Goal: Task Accomplishment & Management: Use online tool/utility

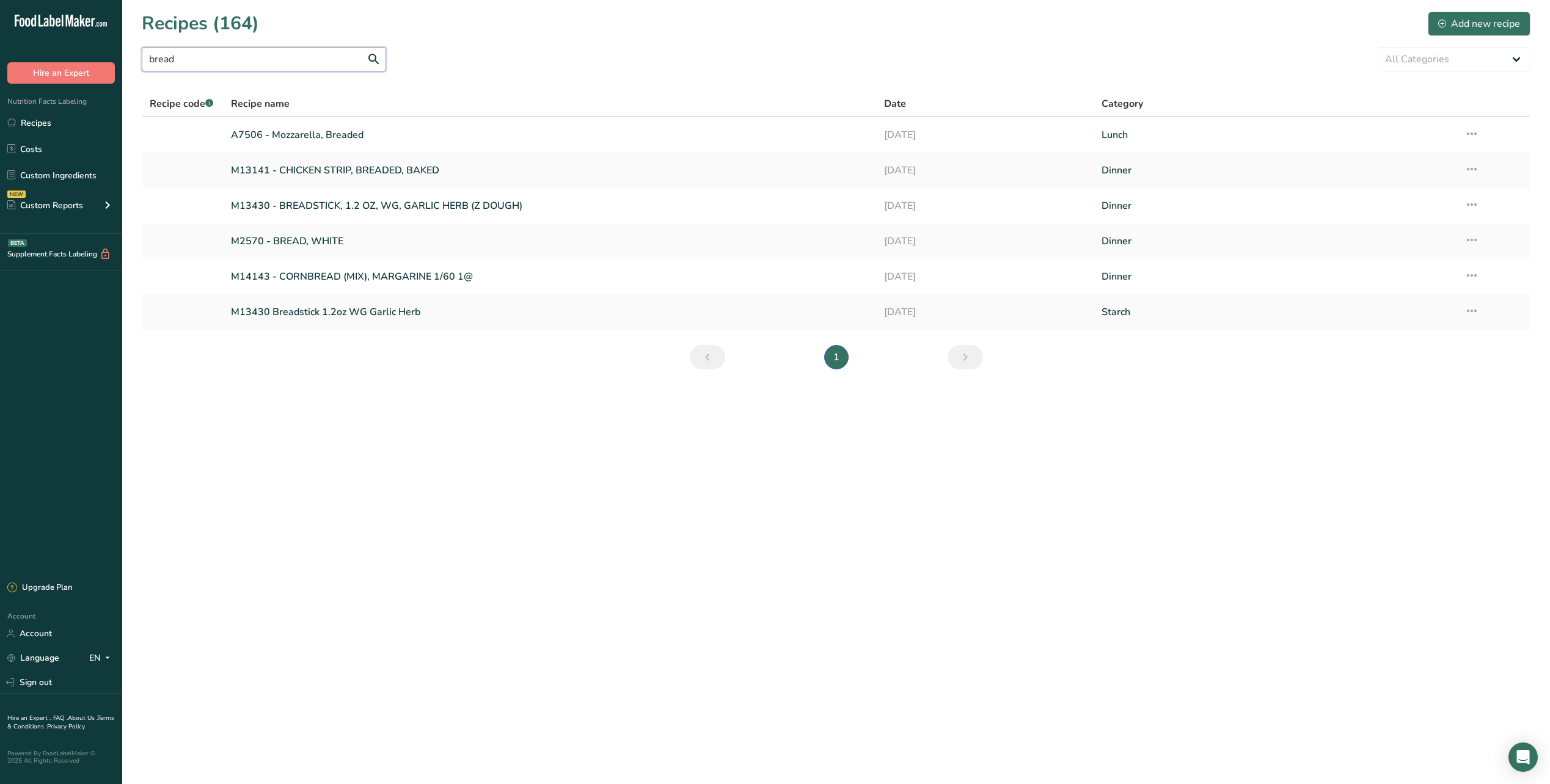
click at [188, 61] on input "bread" at bounding box center [264, 59] width 244 height 25
click at [49, 125] on link "Recipes" at bounding box center [61, 123] width 123 height 23
click at [197, 52] on input "bread" at bounding box center [264, 59] width 244 height 25
click at [56, 176] on link "Custom Ingredients" at bounding box center [61, 175] width 123 height 23
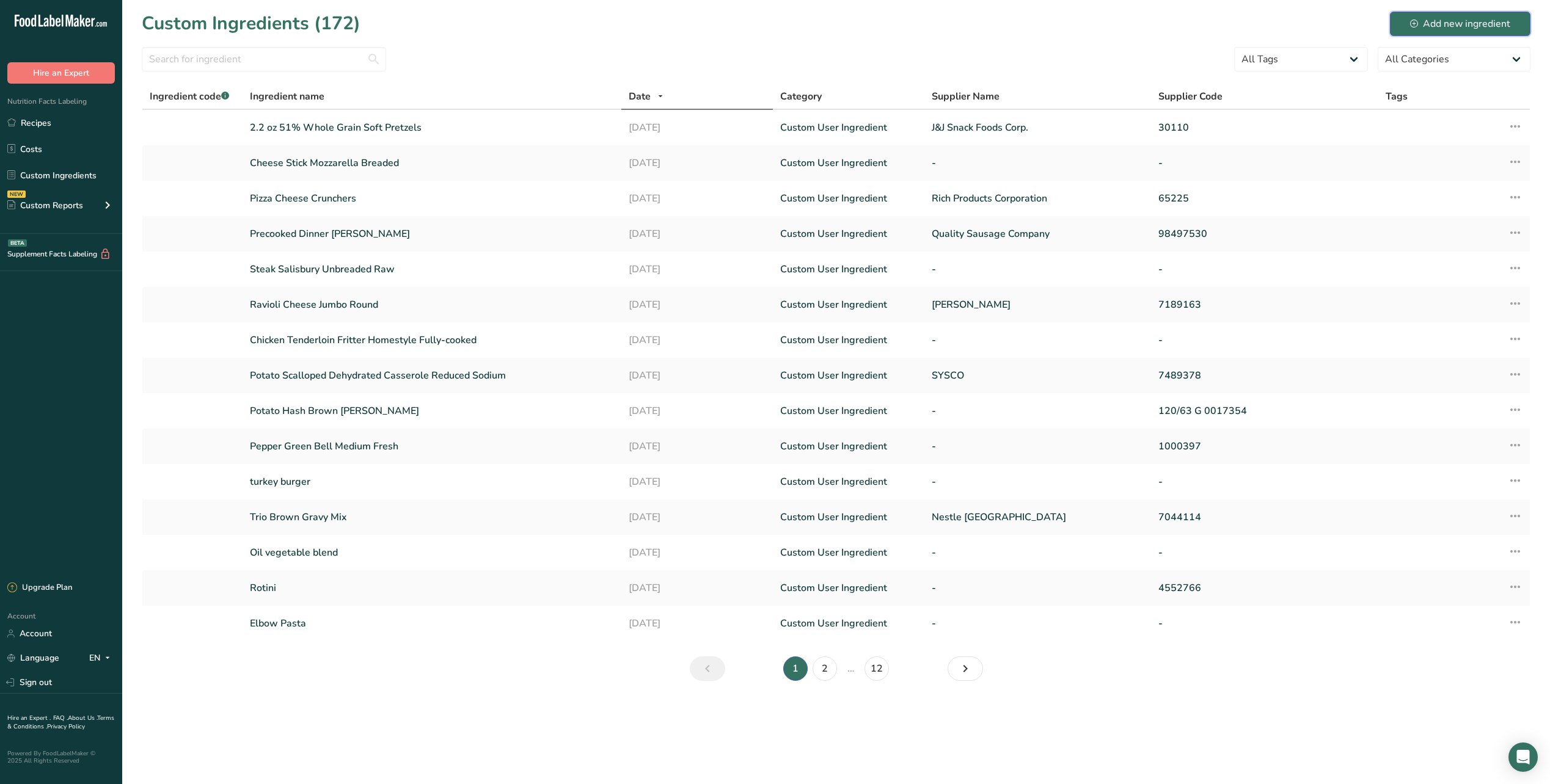
click at [1467, 27] on div "Add new ingredient" at bounding box center [1460, 24] width 101 height 15
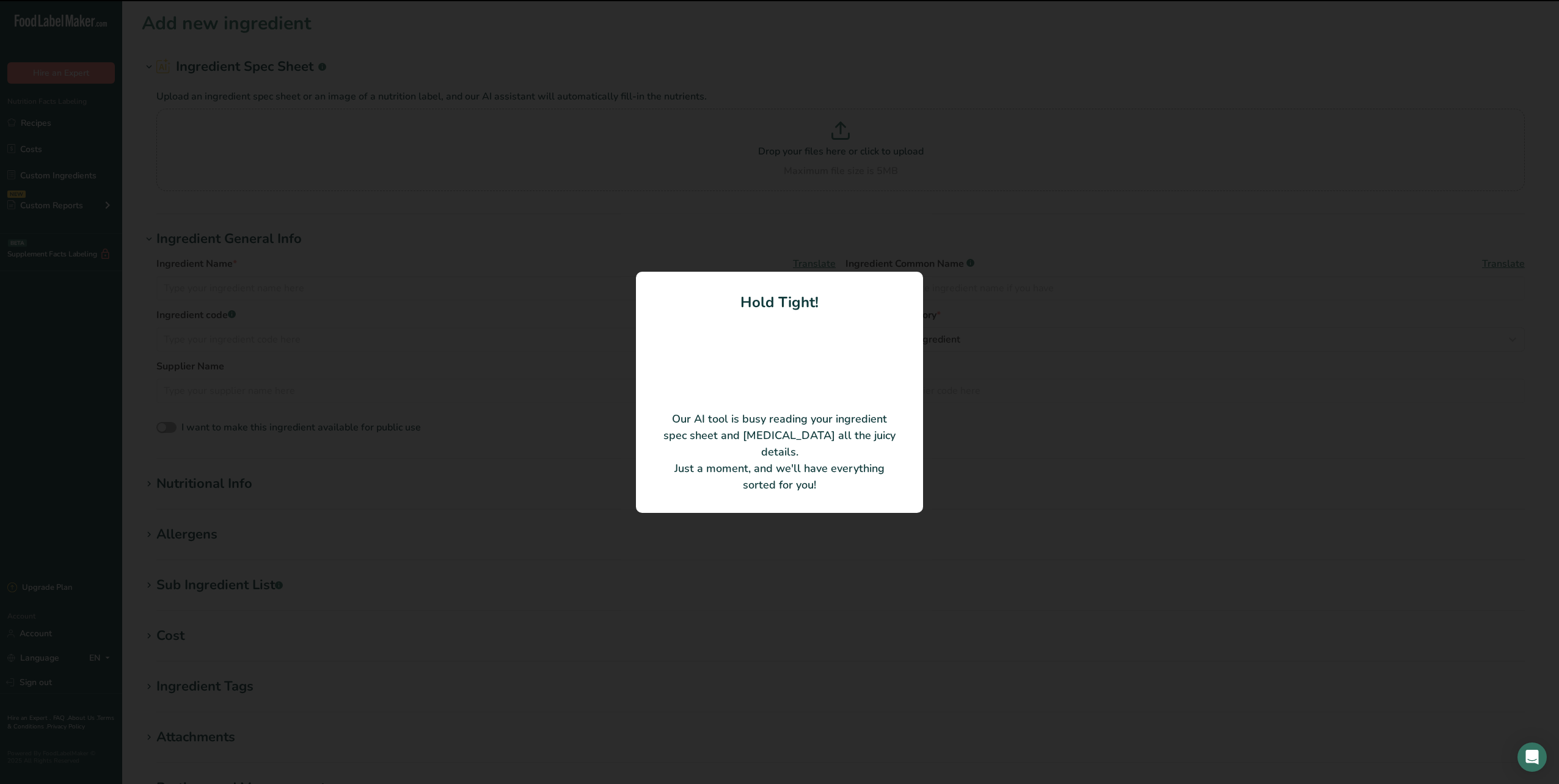
type input "Ground [GEOGRAPHIC_DATA]"
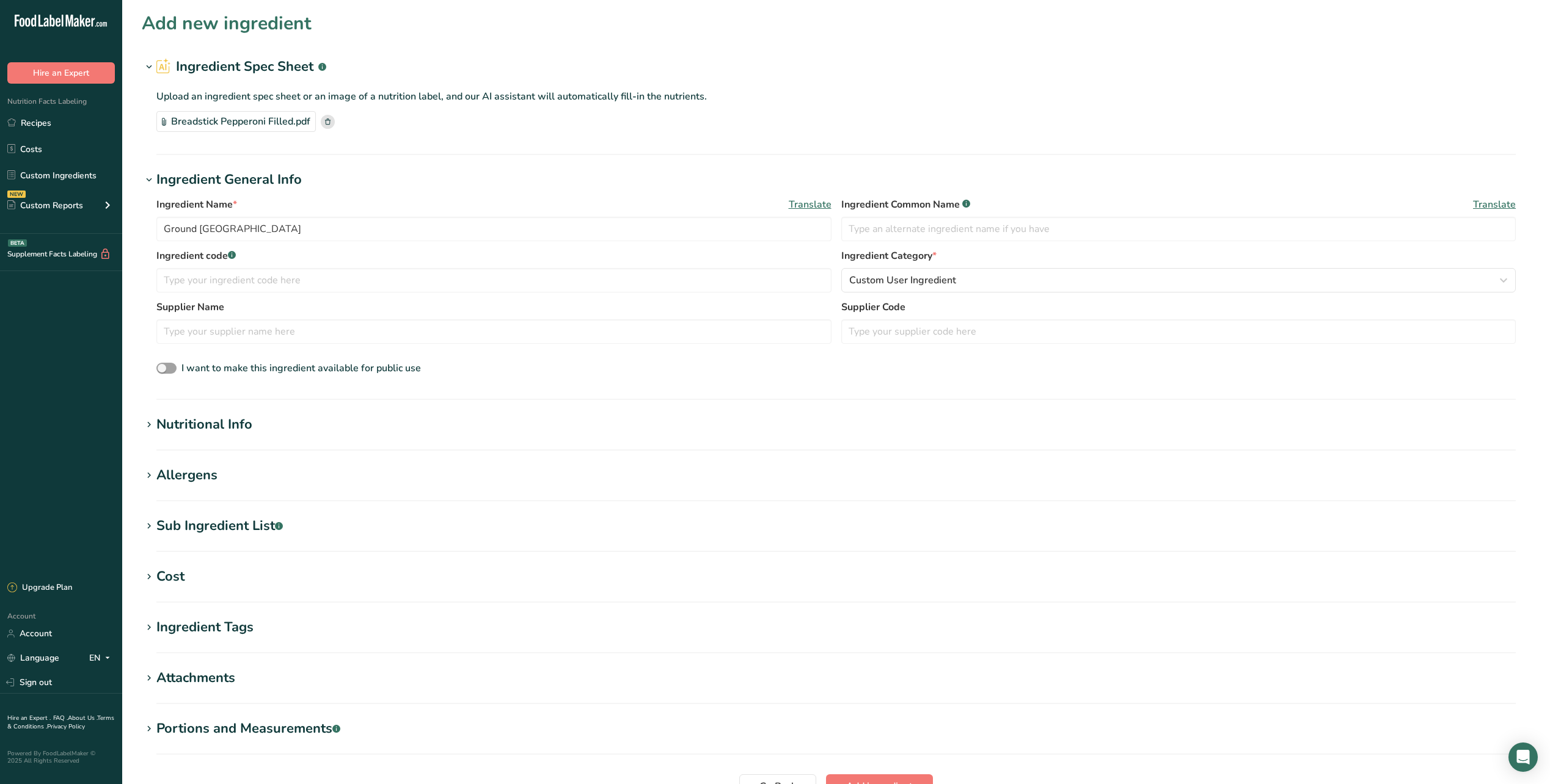
click at [145, 416] on icon at bounding box center [149, 424] width 11 height 17
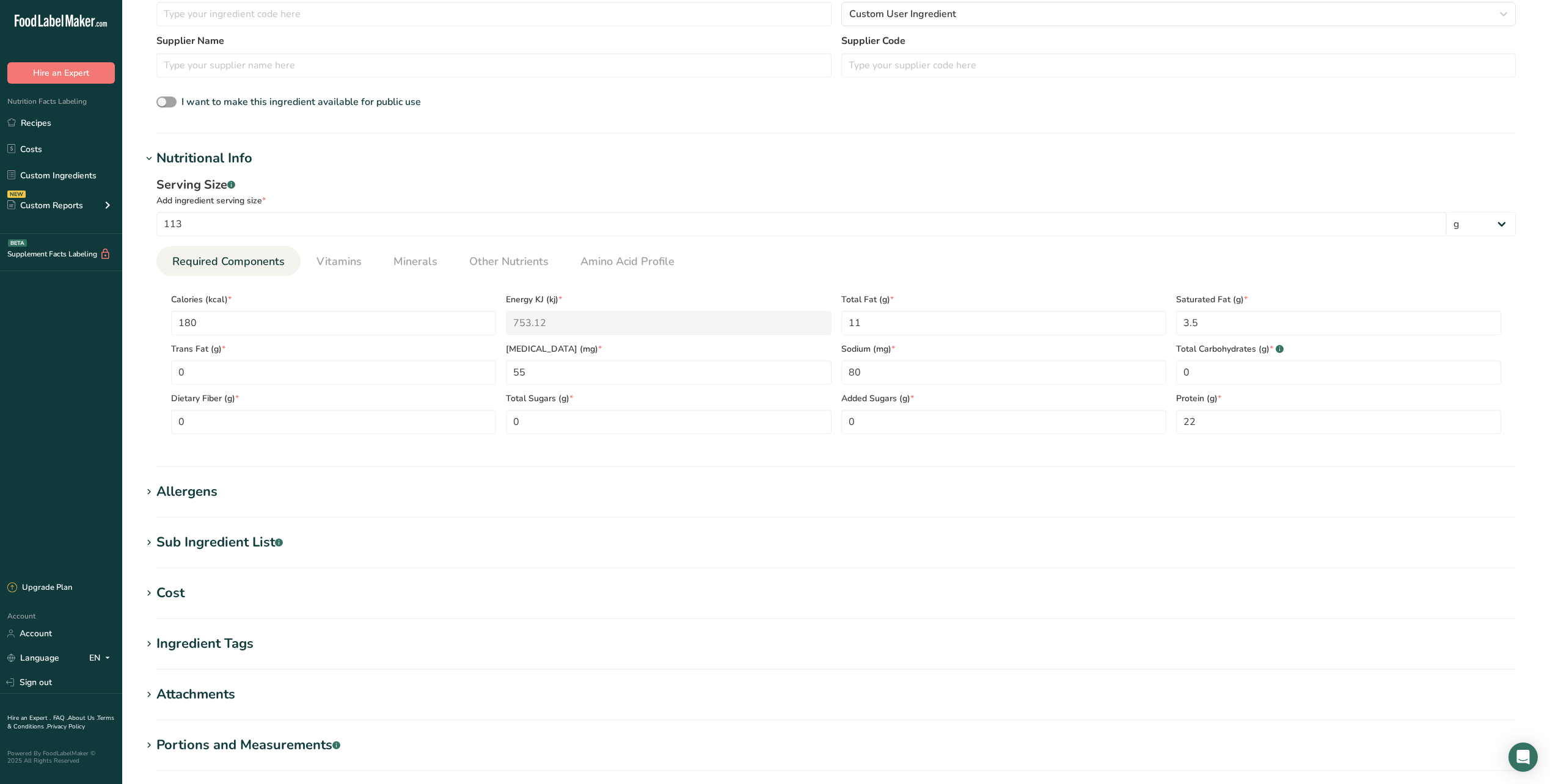
scroll to position [306, 0]
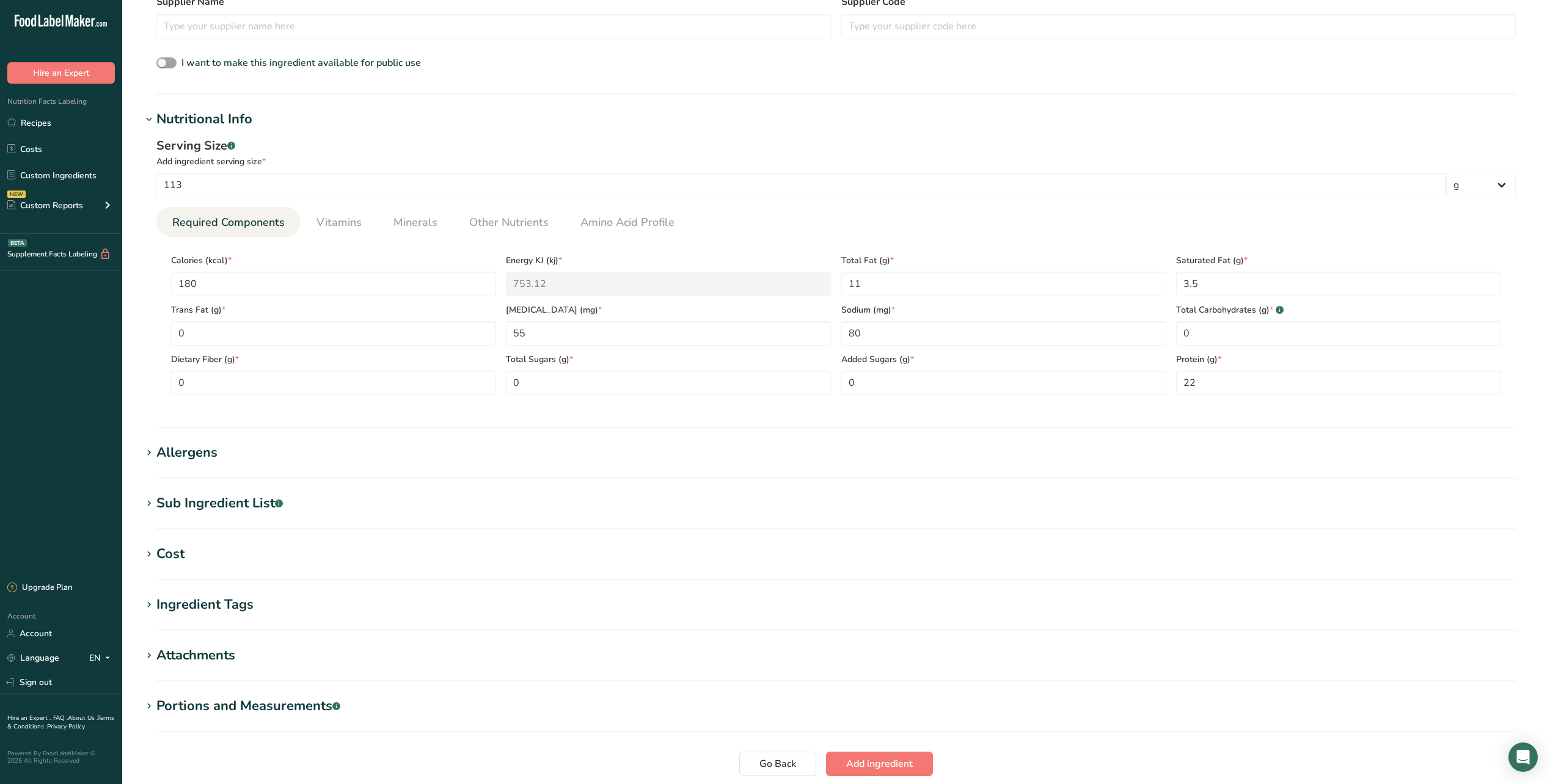
click at [160, 464] on section "Allergens Add any known allergens associated with your ingredient Soy Tree Nuts…" at bounding box center [836, 460] width 1389 height 36
click at [151, 452] on icon at bounding box center [149, 453] width 11 height 17
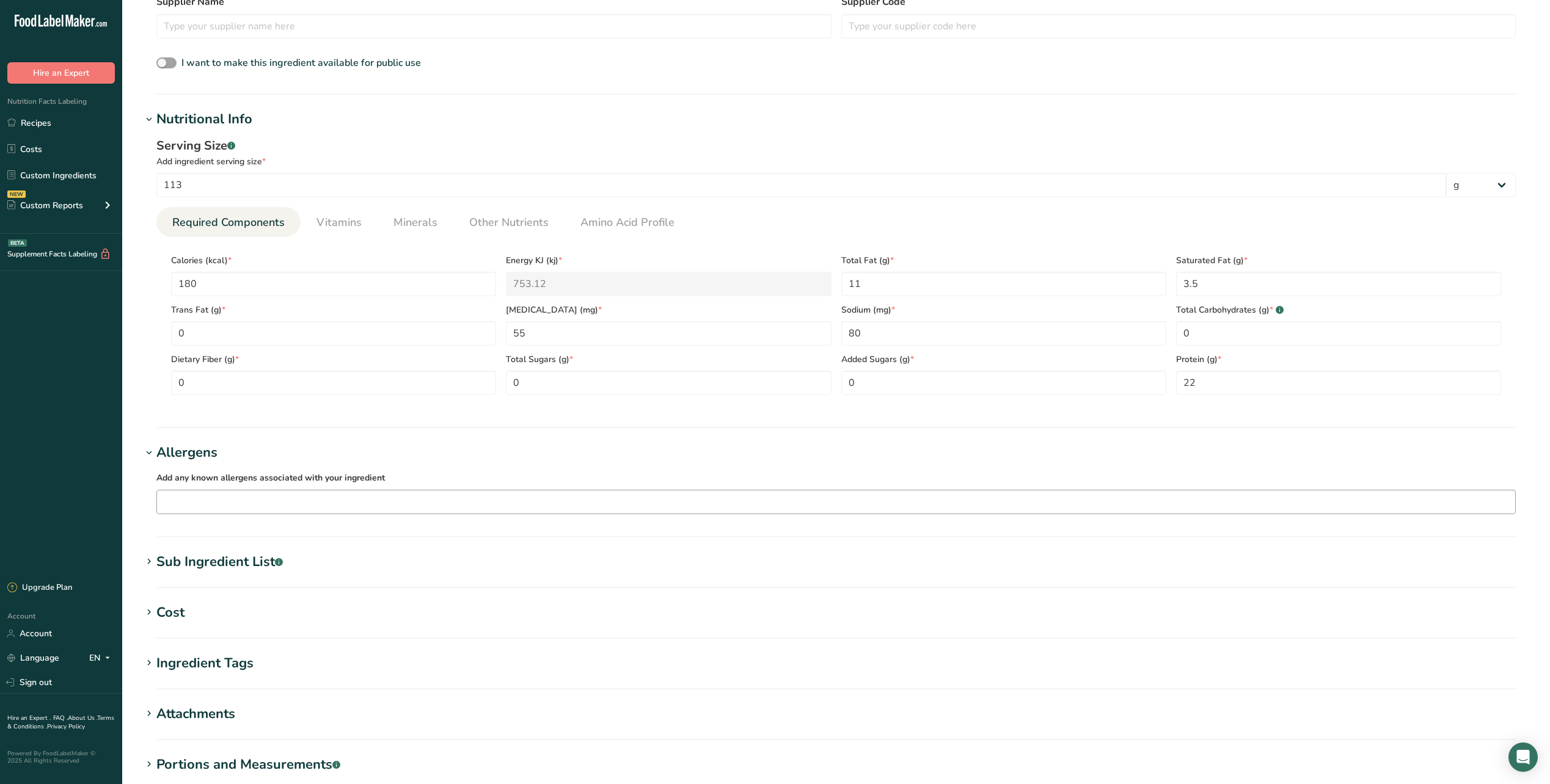
click at [299, 505] on input "text" at bounding box center [836, 501] width 1358 height 19
type input "wheat"
click at [209, 537] on hr at bounding box center [836, 536] width 1360 height 1
click at [203, 522] on section "Allergens Add any known allergens associated with your ingredient wheat Wheat" at bounding box center [836, 489] width 1389 height 94
click at [198, 496] on input "wheat" at bounding box center [836, 501] width 1358 height 19
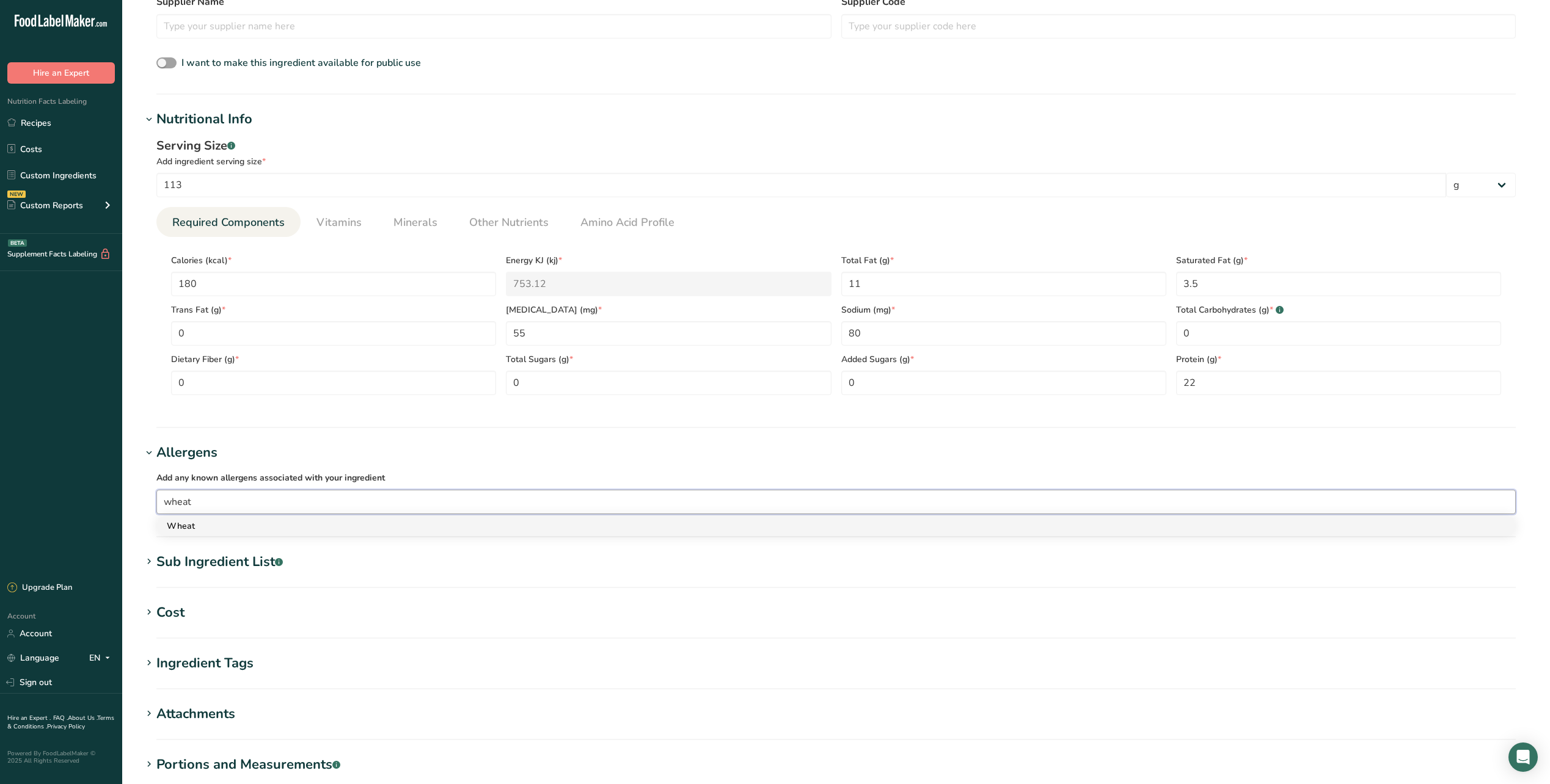
click at [185, 533] on link "Wheat" at bounding box center [836, 526] width 1358 height 20
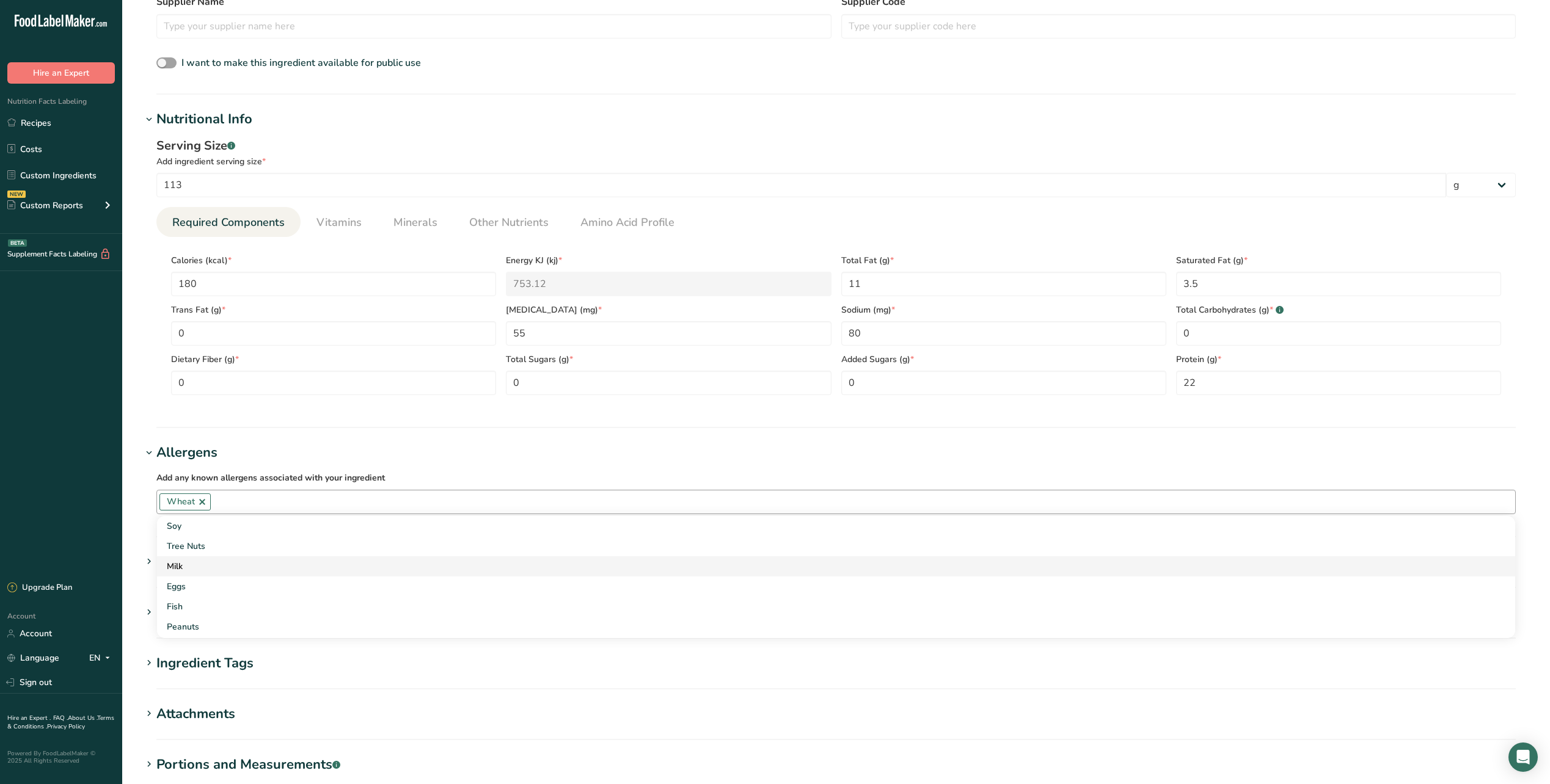
click at [190, 564] on div "Milk" at bounding box center [826, 566] width 1319 height 13
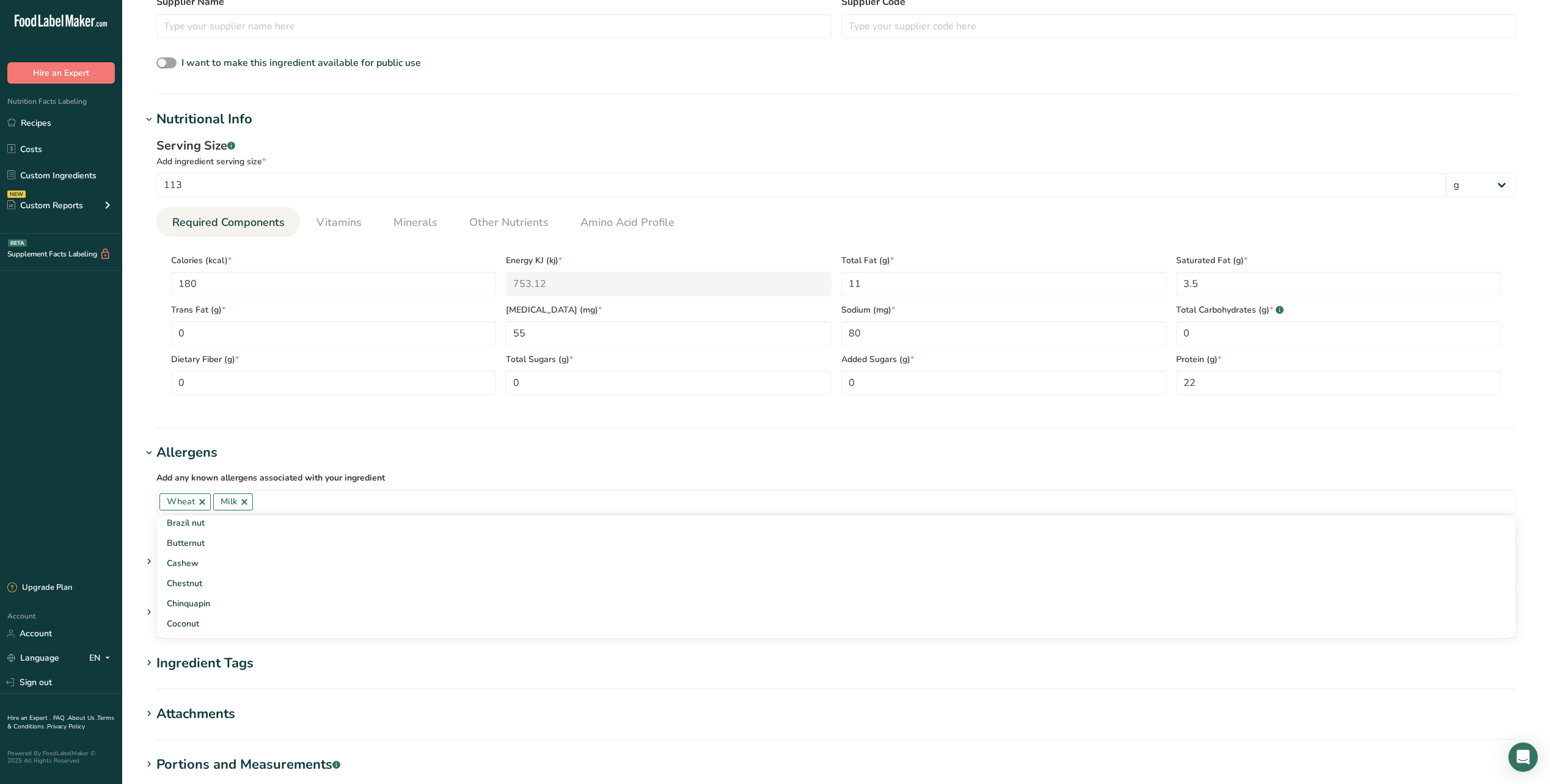
click at [607, 449] on h1 "Allergens" at bounding box center [836, 453] width 1389 height 20
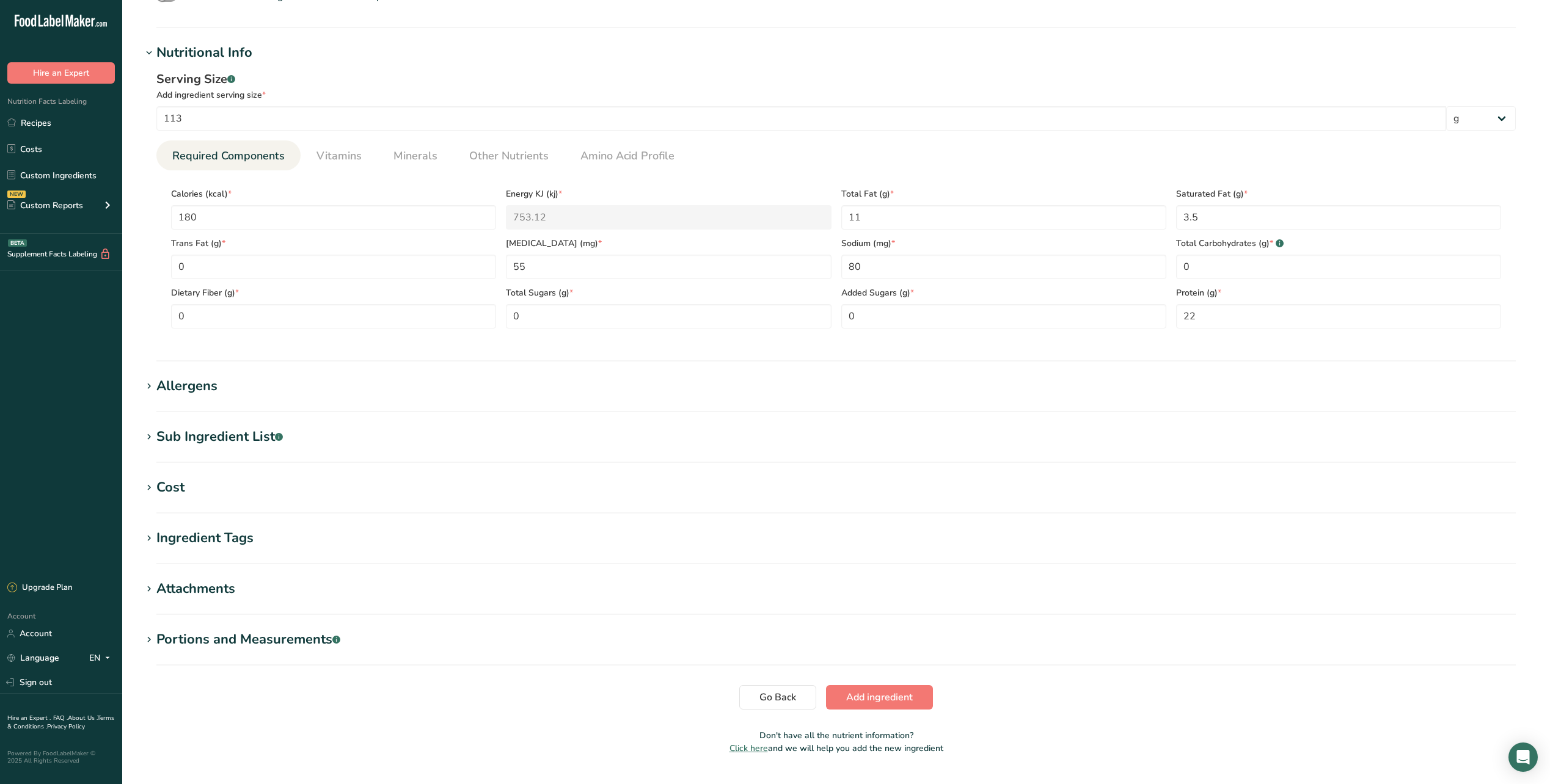
scroll to position [402, 0]
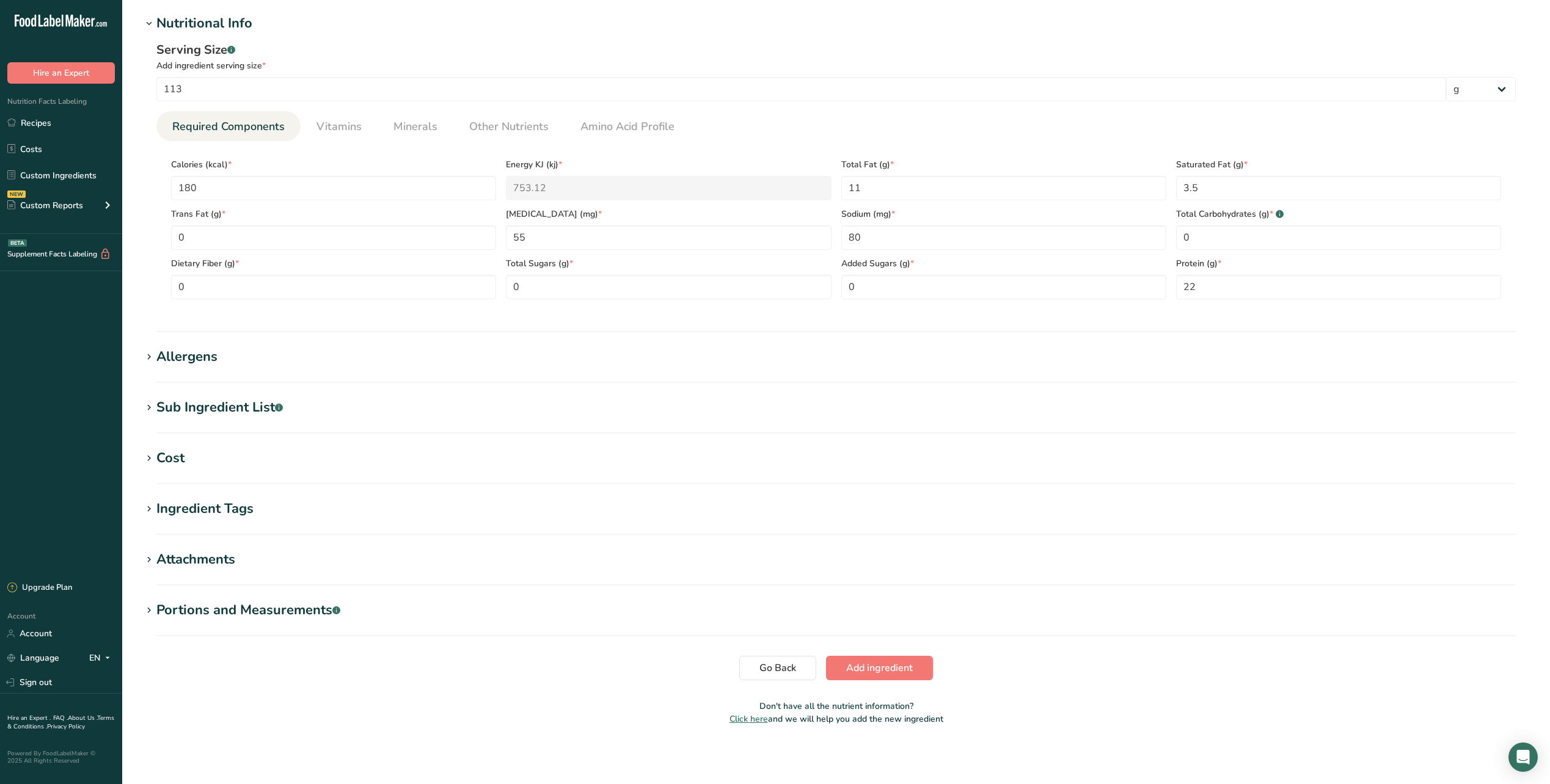
click at [141, 403] on section "Add new ingredient Ingredient Spec Sheet .a-a{fill:#347362;}.b-a{fill:#fff;} Up…" at bounding box center [836, 171] width 1427 height 1146
click at [150, 412] on icon at bounding box center [149, 408] width 11 height 17
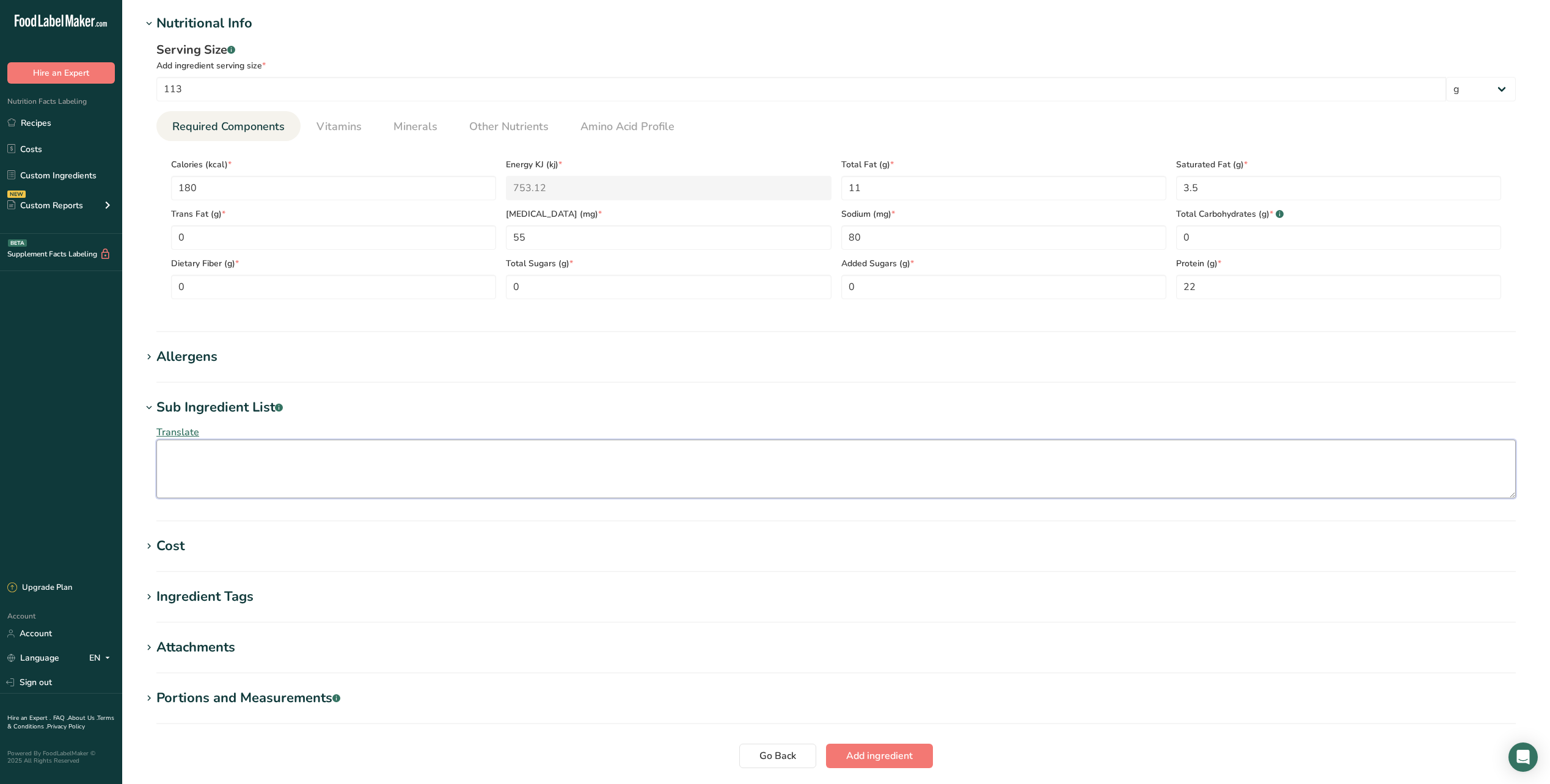
click at [198, 448] on textarea at bounding box center [836, 469] width 1360 height 59
type textarea "C"
type textarea "F"
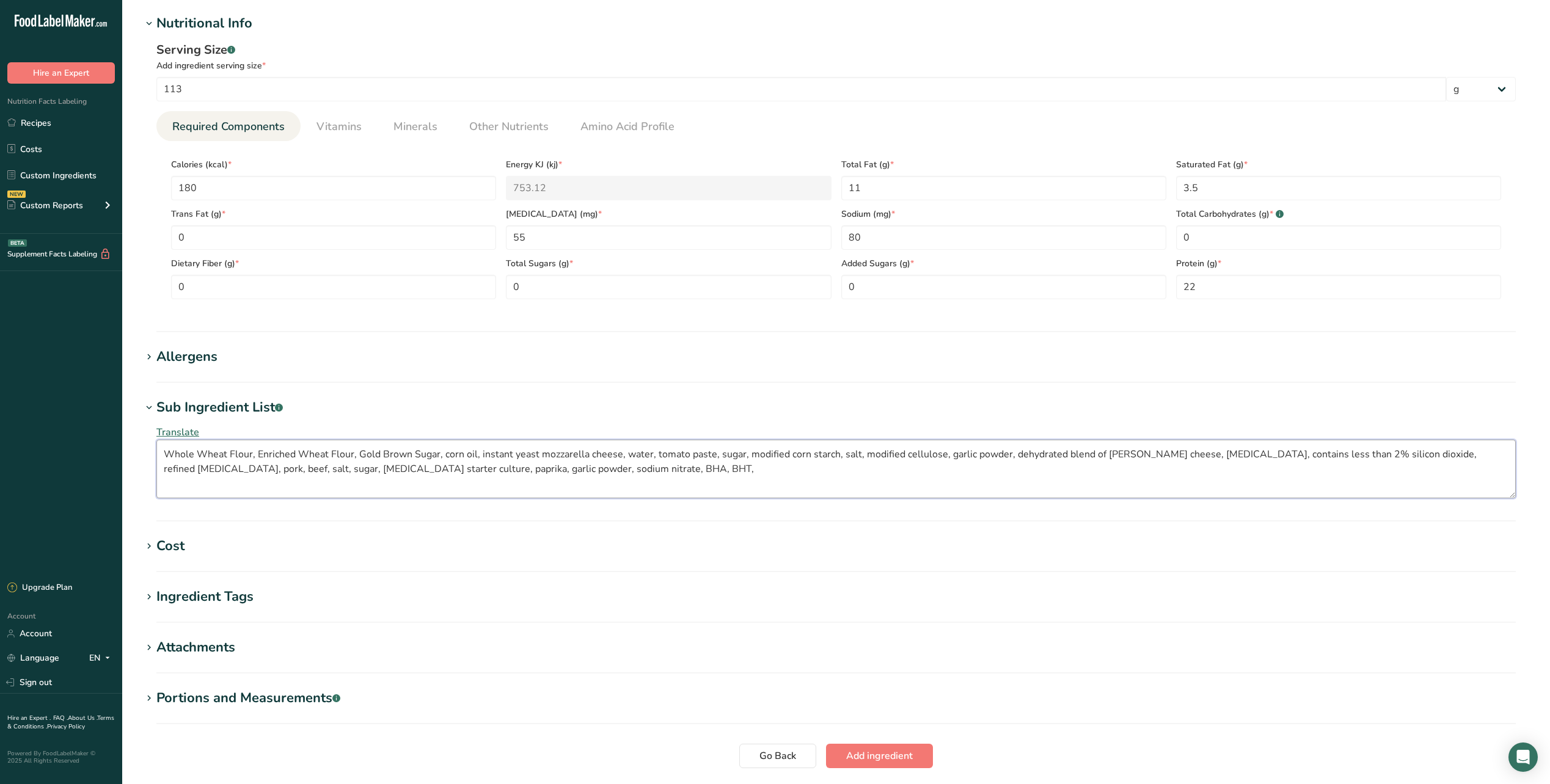
type textarea "Whole Wheat Flour, Enriched Wheat Flour, Gold Brown Sugar, corn oil, instant ye…"
drag, startPoint x: 629, startPoint y: 402, endPoint x: 619, endPoint y: 403, distance: 10.0
click at [624, 403] on h1 "Sub Ingredient List .a-a{fill:#347362;}.b-a{fill:#fff;}" at bounding box center [836, 408] width 1389 height 20
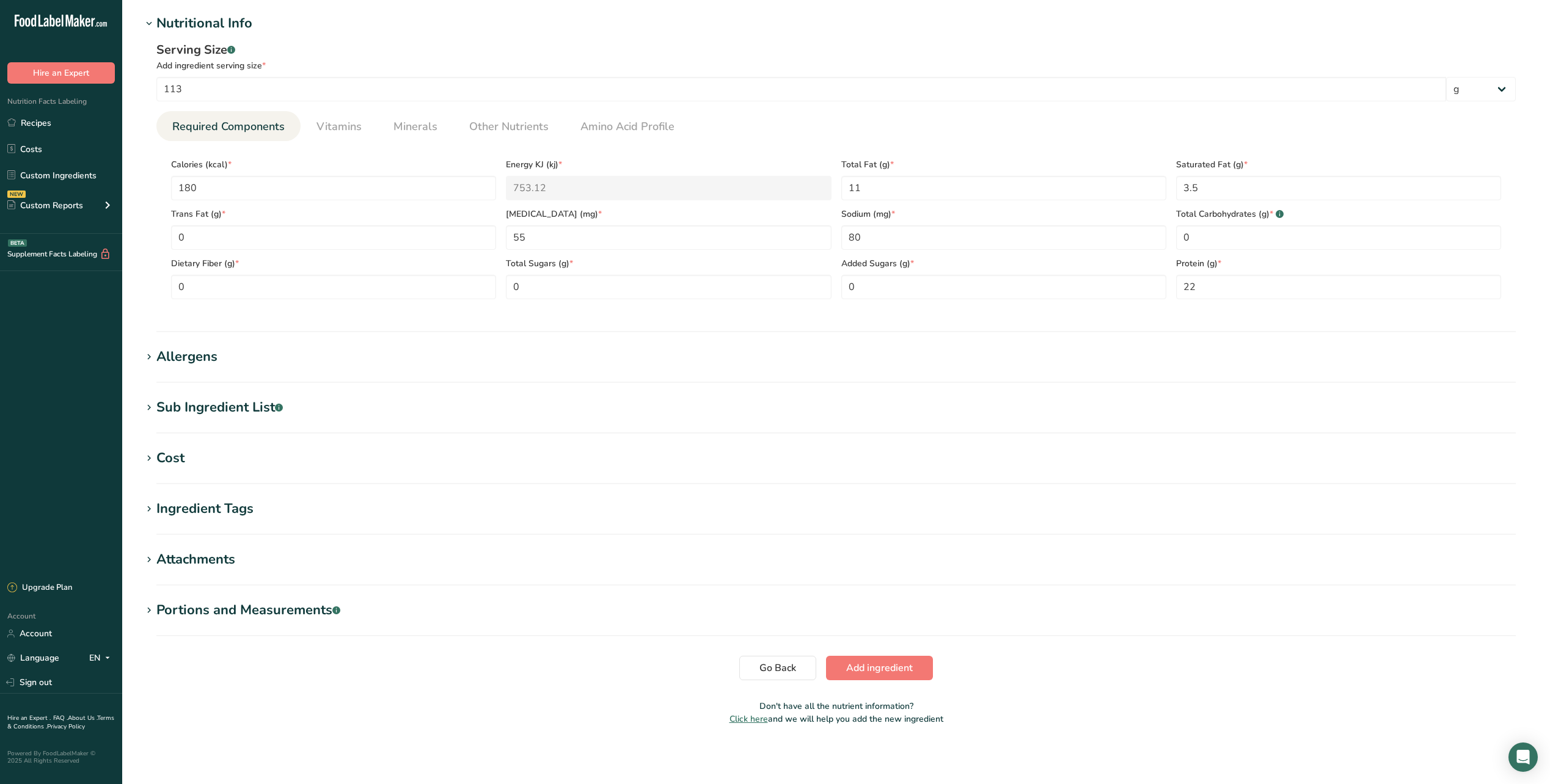
click at [148, 409] on icon at bounding box center [149, 408] width 11 height 17
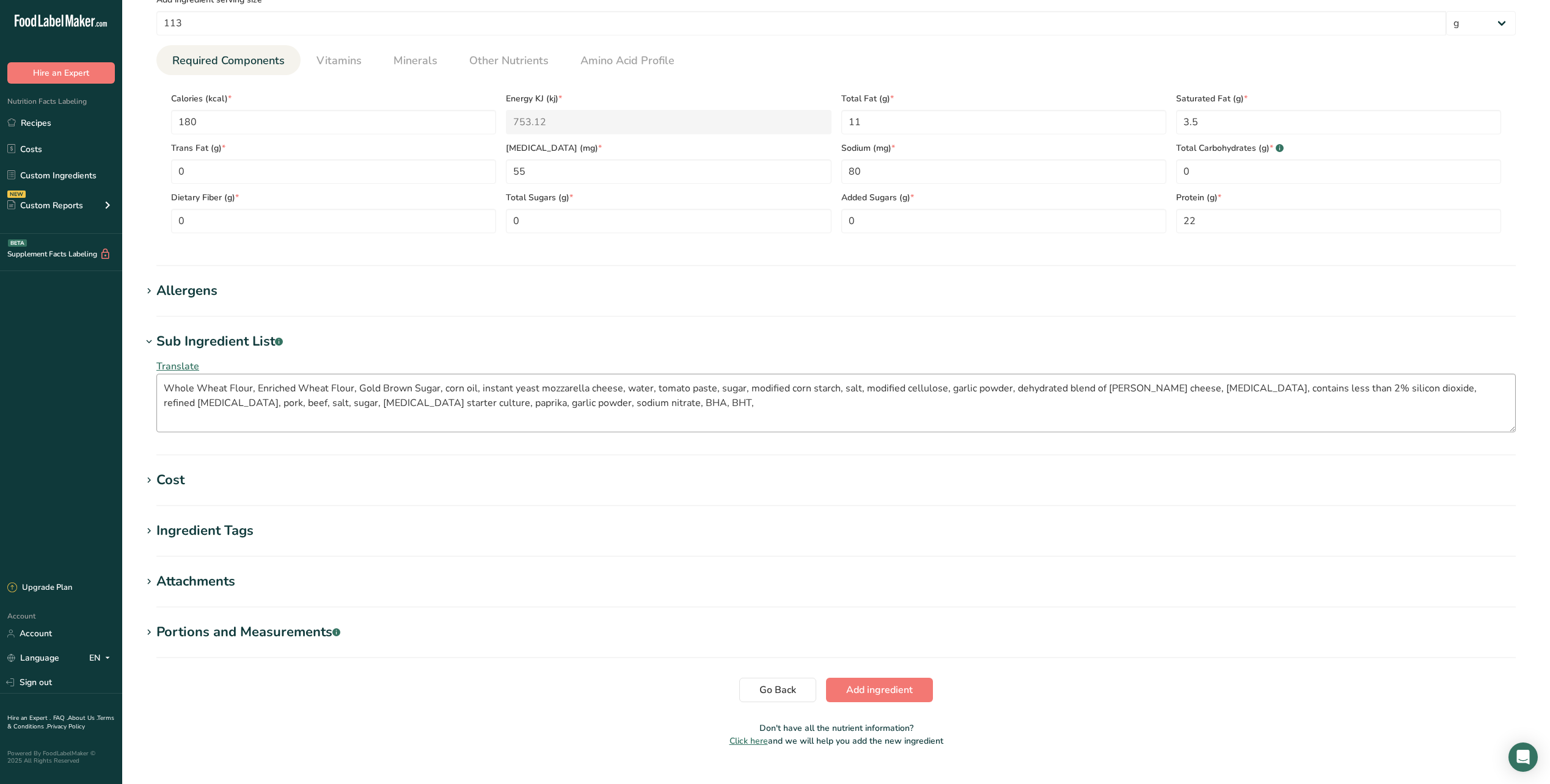
scroll to position [489, 0]
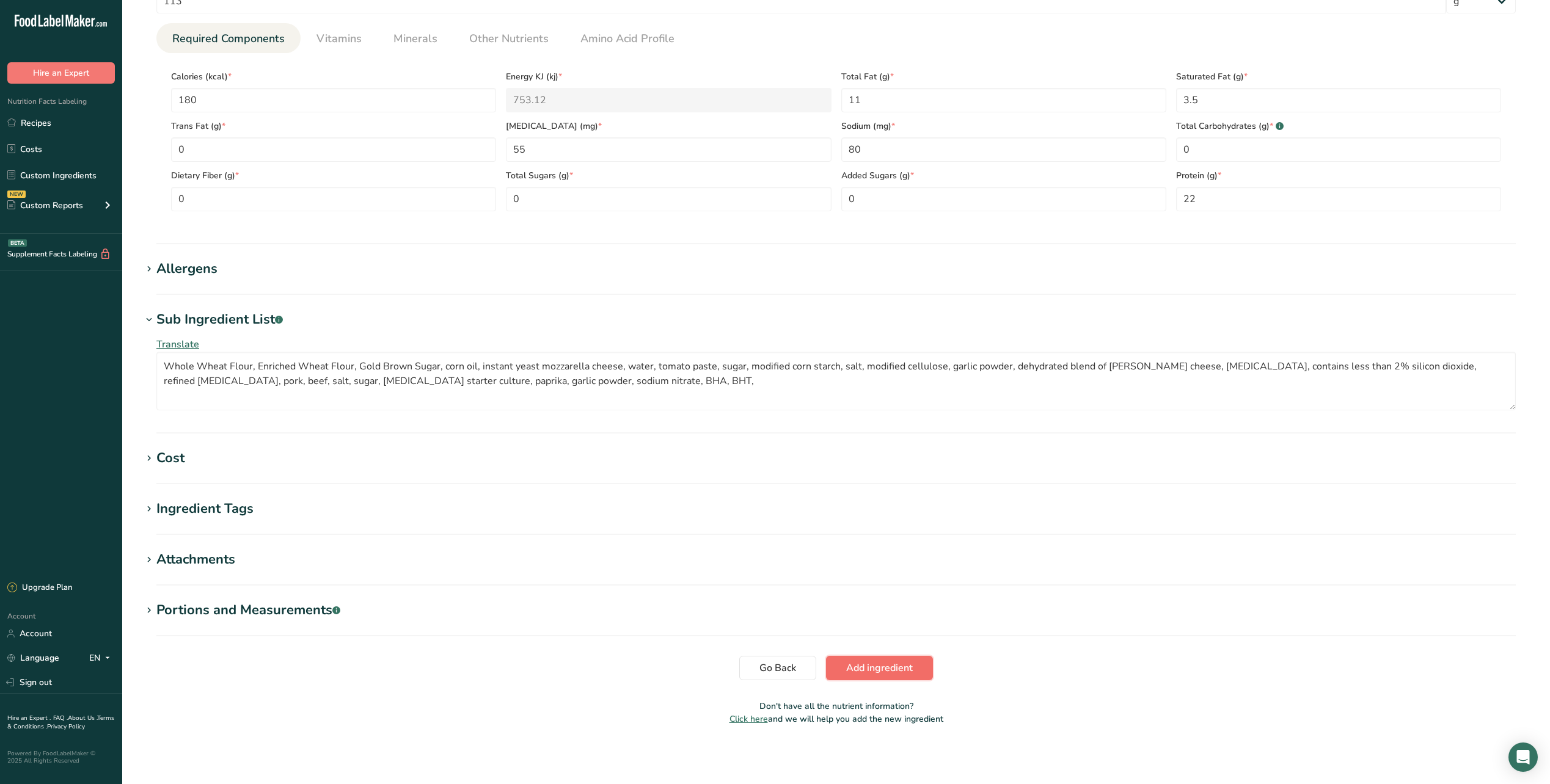
click at [895, 671] on span "Add ingredient" at bounding box center [879, 668] width 67 height 15
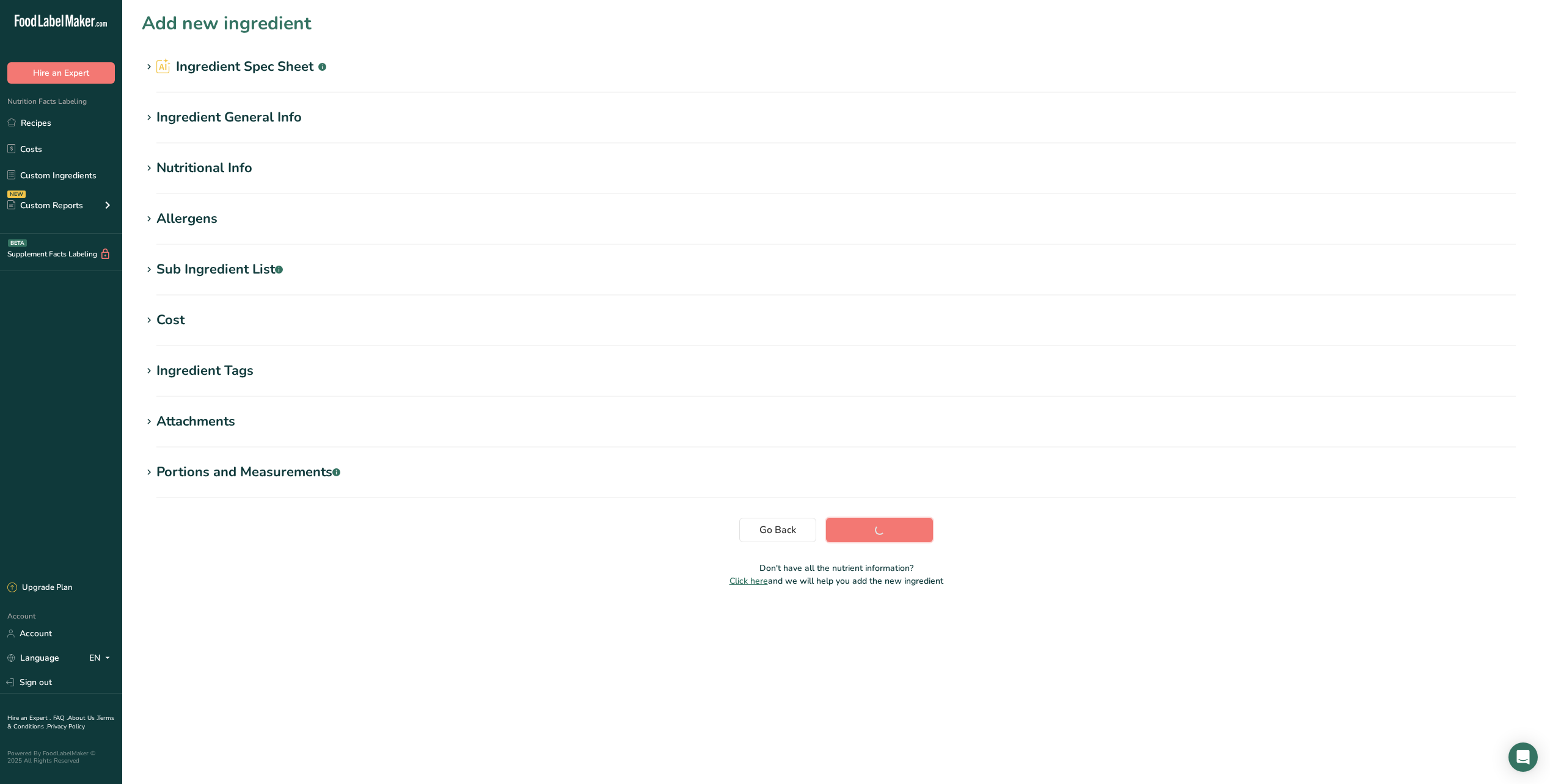
scroll to position [0, 0]
